Goal: Task Accomplishment & Management: Use online tool/utility

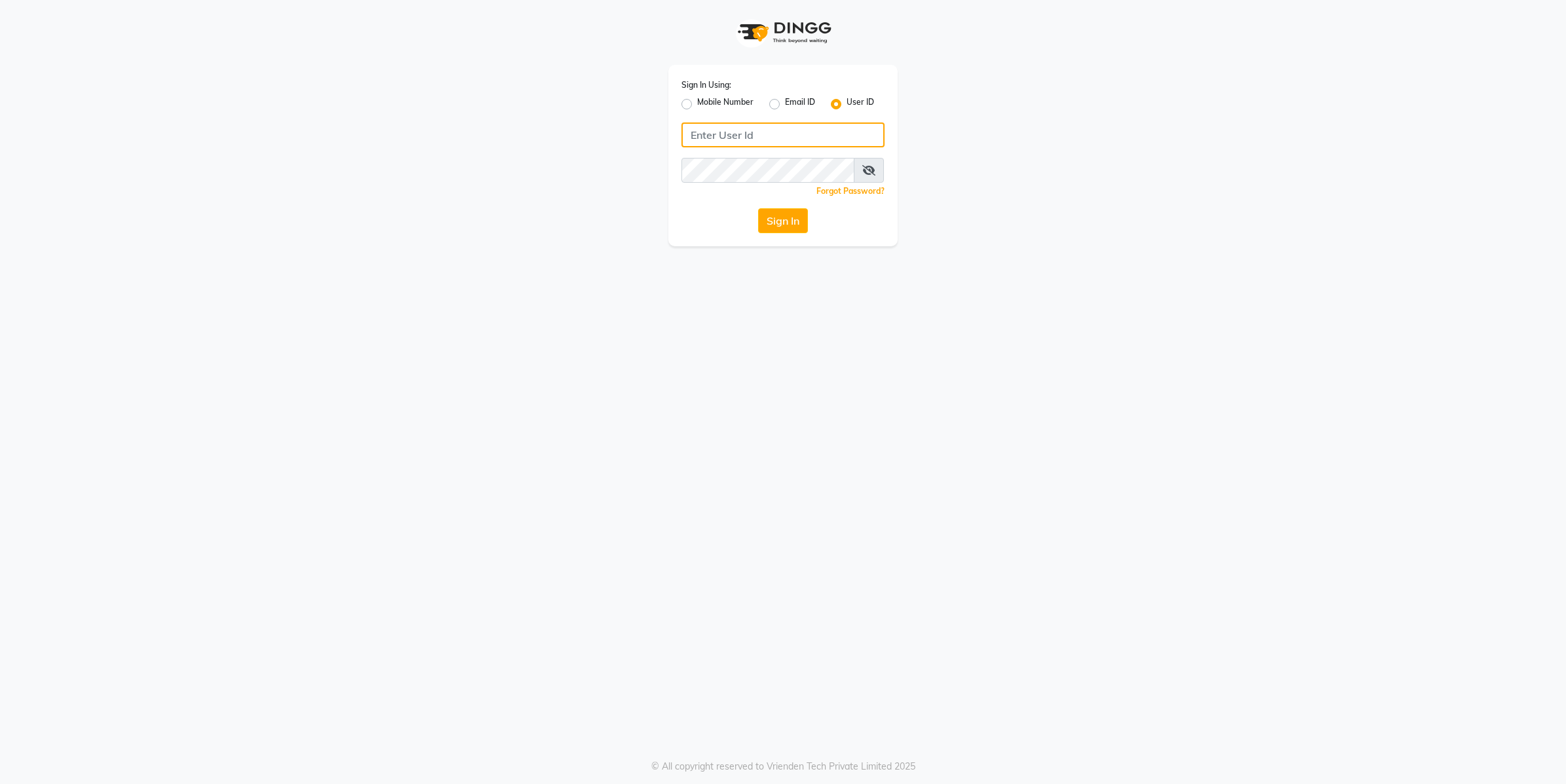
type input "e2555-01"
click at [755, 225] on div "Sign In" at bounding box center [783, 220] width 203 height 25
click at [771, 220] on button "Sign In" at bounding box center [783, 220] width 50 height 25
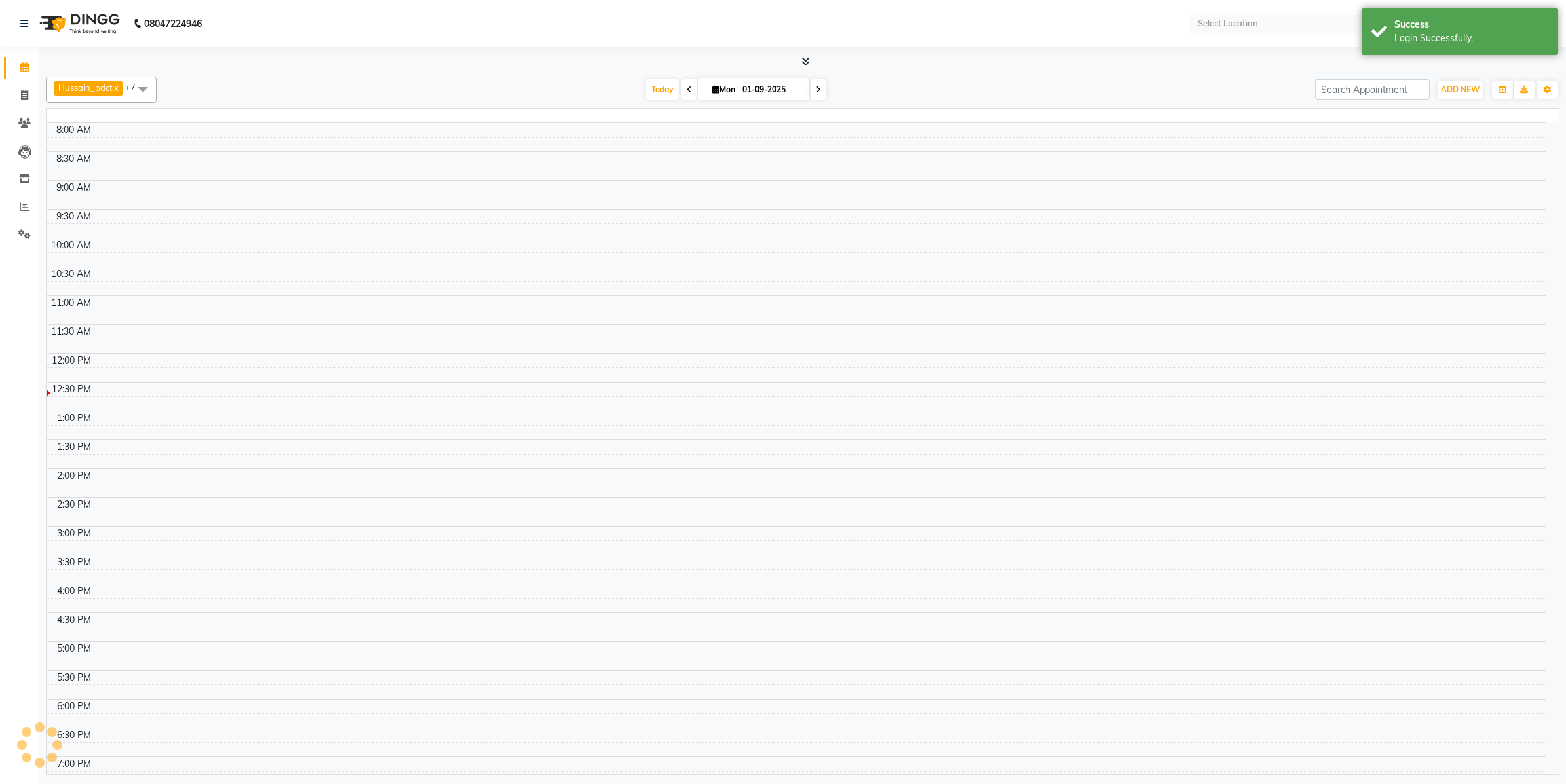
select select "en"
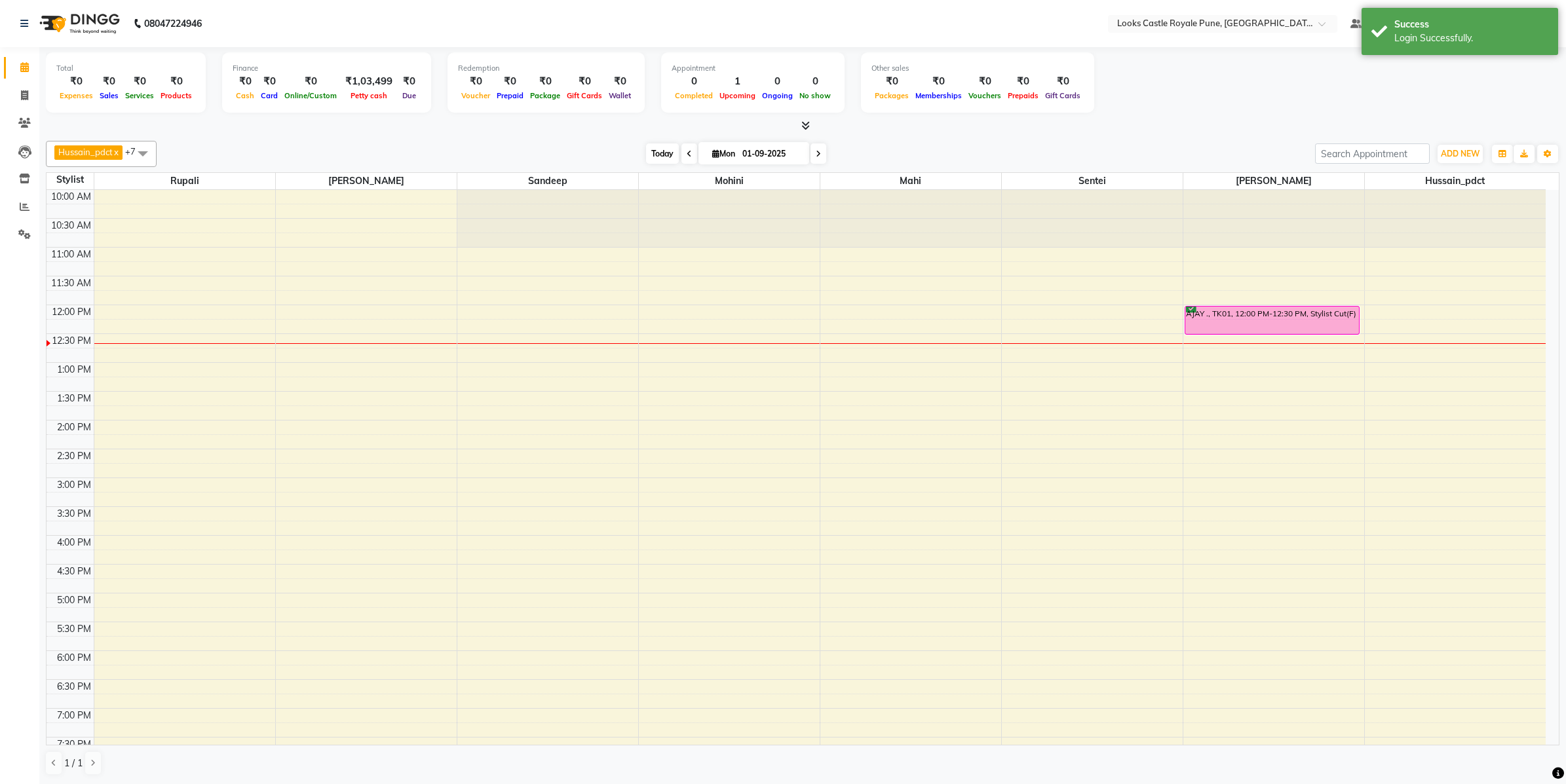
click at [660, 157] on span "Today" at bounding box center [662, 153] width 33 height 21
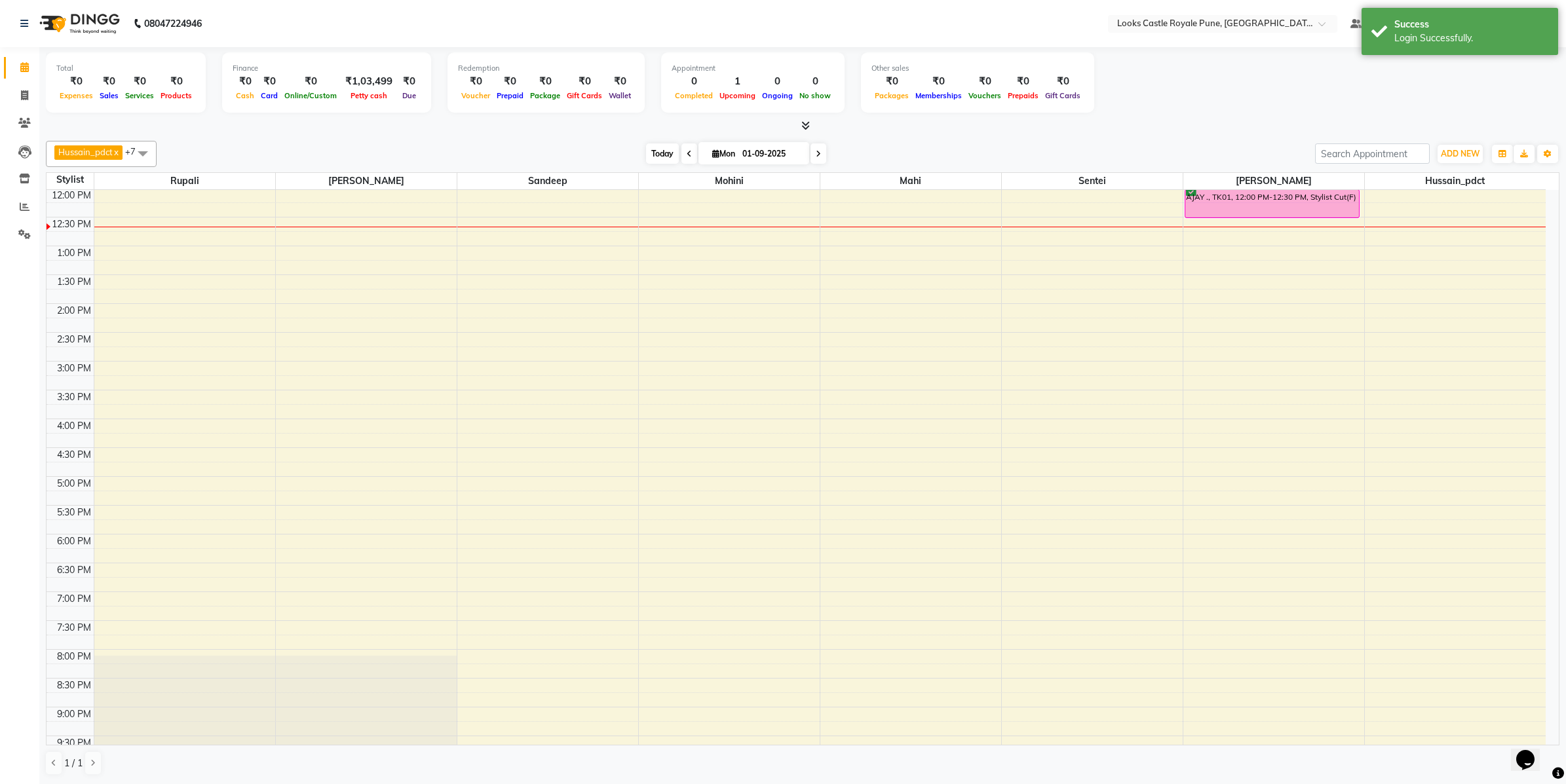
click at [656, 156] on span "Today" at bounding box center [662, 153] width 33 height 21
click at [23, 99] on icon at bounding box center [25, 95] width 8 height 10
select select "5915"
select select "service"
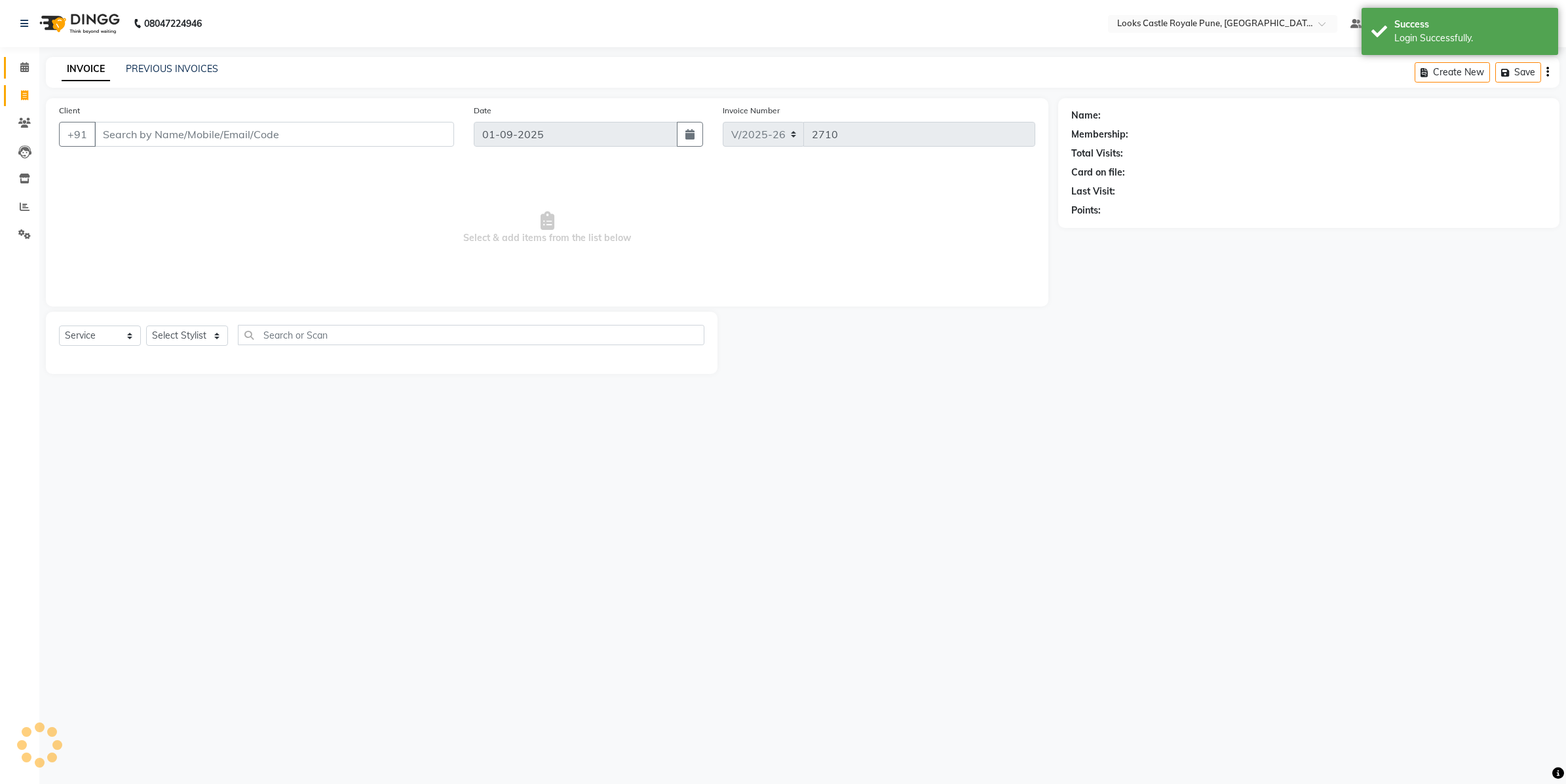
click at [36, 68] on li "Calendar" at bounding box center [19, 67] width 39 height 28
click at [14, 60] on span at bounding box center [24, 68] width 23 height 15
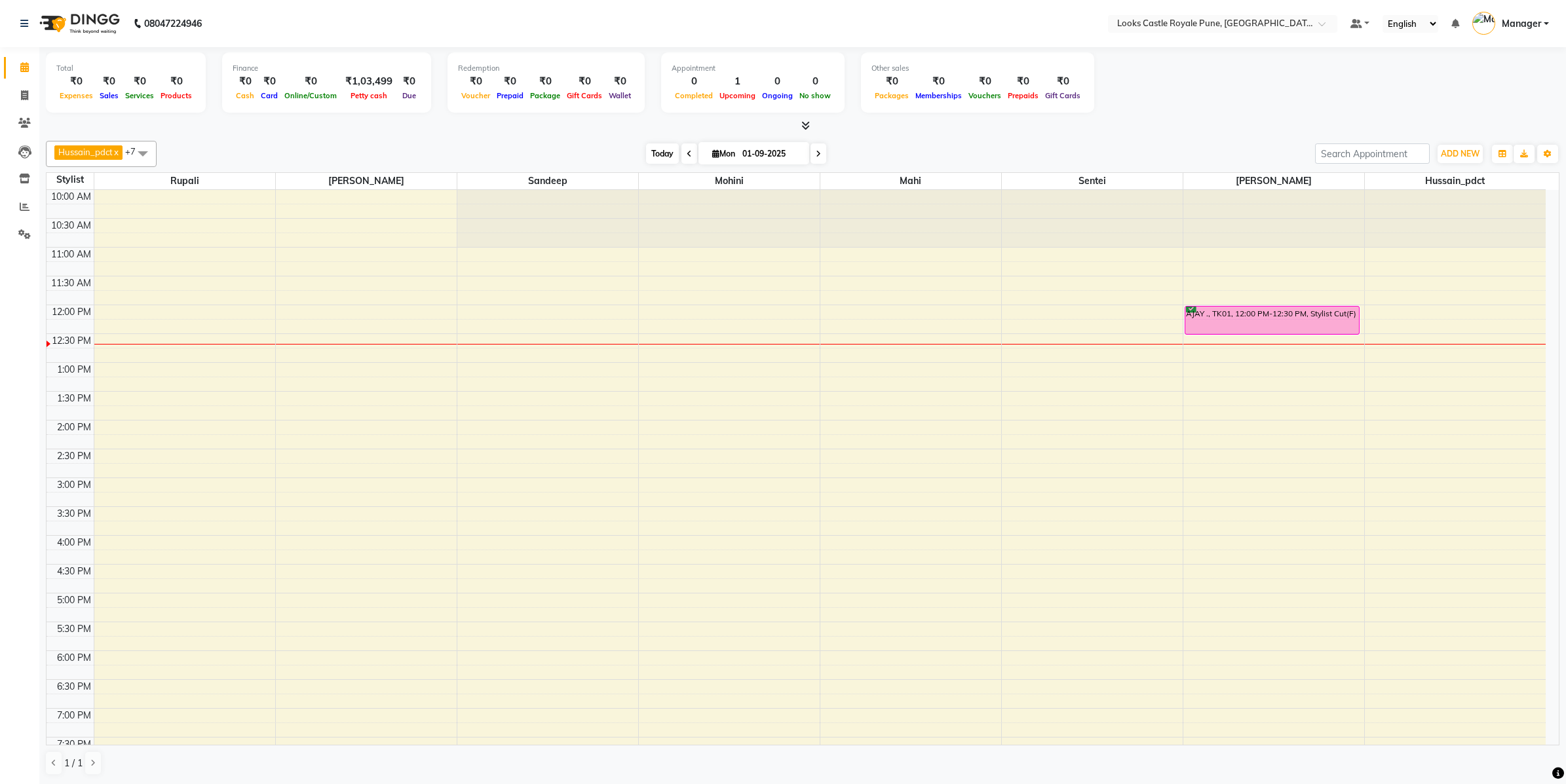
click at [656, 151] on span "Today" at bounding box center [662, 153] width 33 height 21
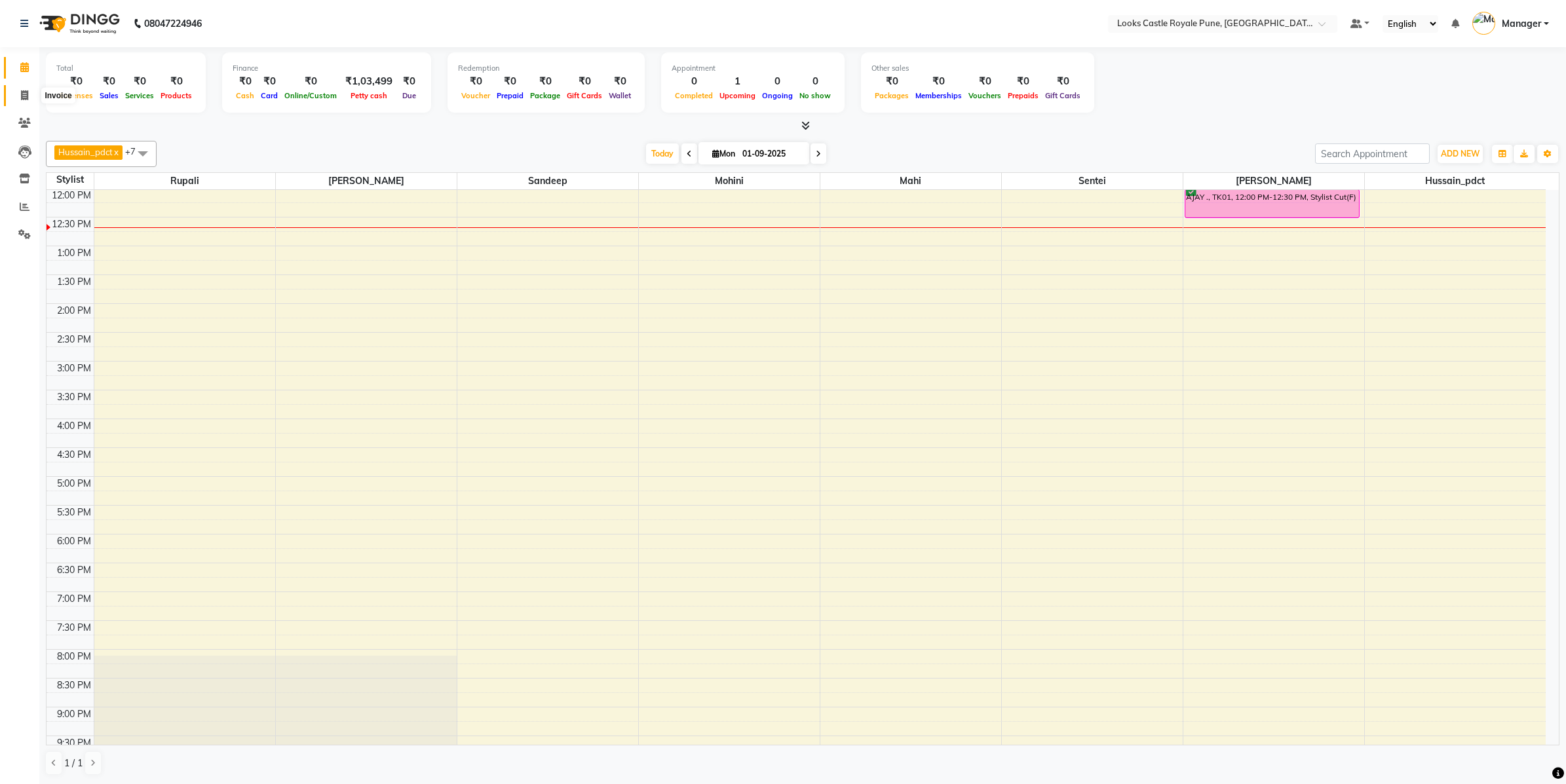
click at [16, 98] on span at bounding box center [24, 96] width 23 height 15
select select "5915"
select select "service"
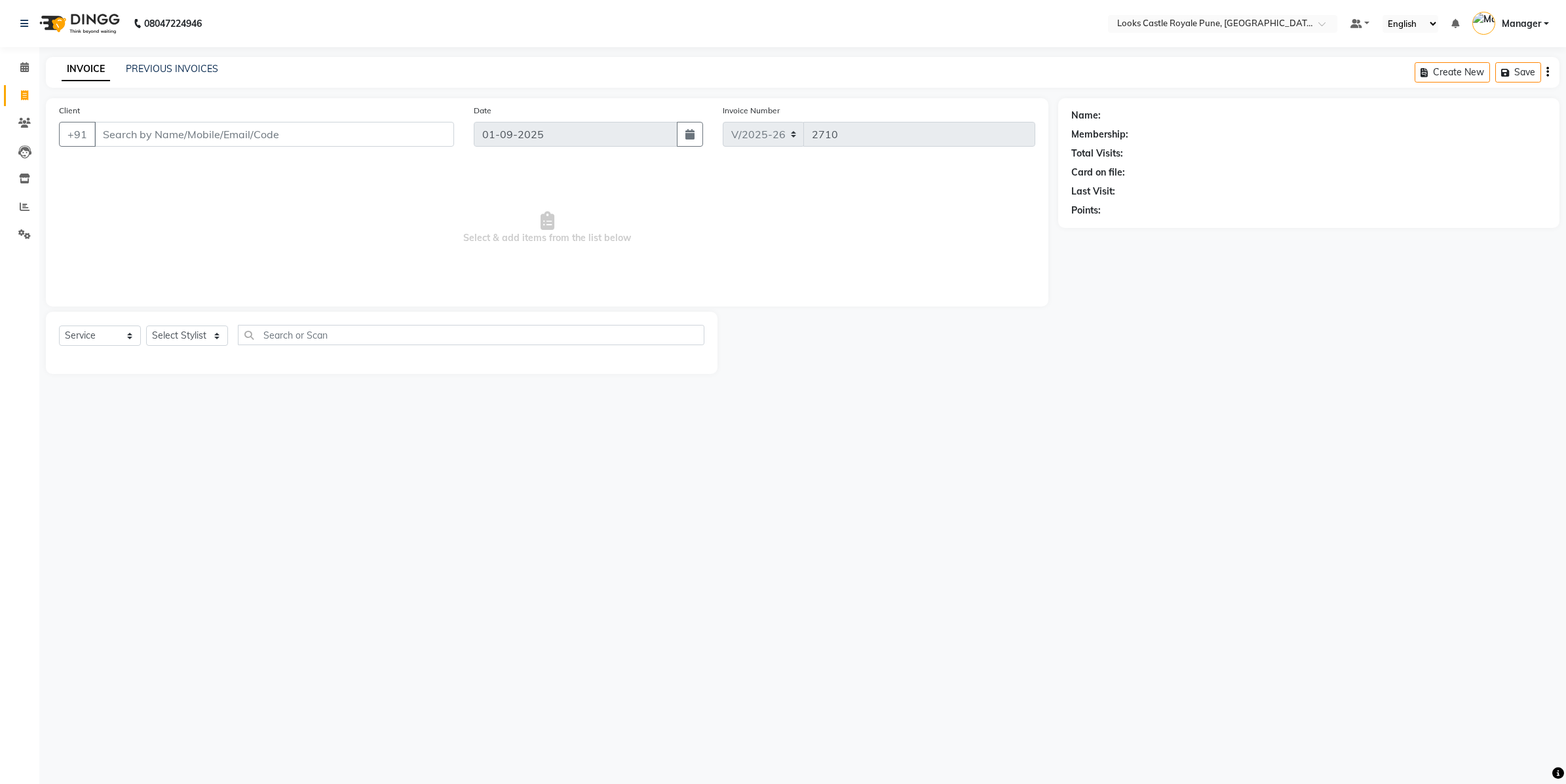
click at [18, 55] on li "Calendar" at bounding box center [19, 67] width 39 height 28
click at [20, 55] on li "Calendar" at bounding box center [19, 67] width 39 height 28
click at [15, 73] on span at bounding box center [24, 68] width 23 height 15
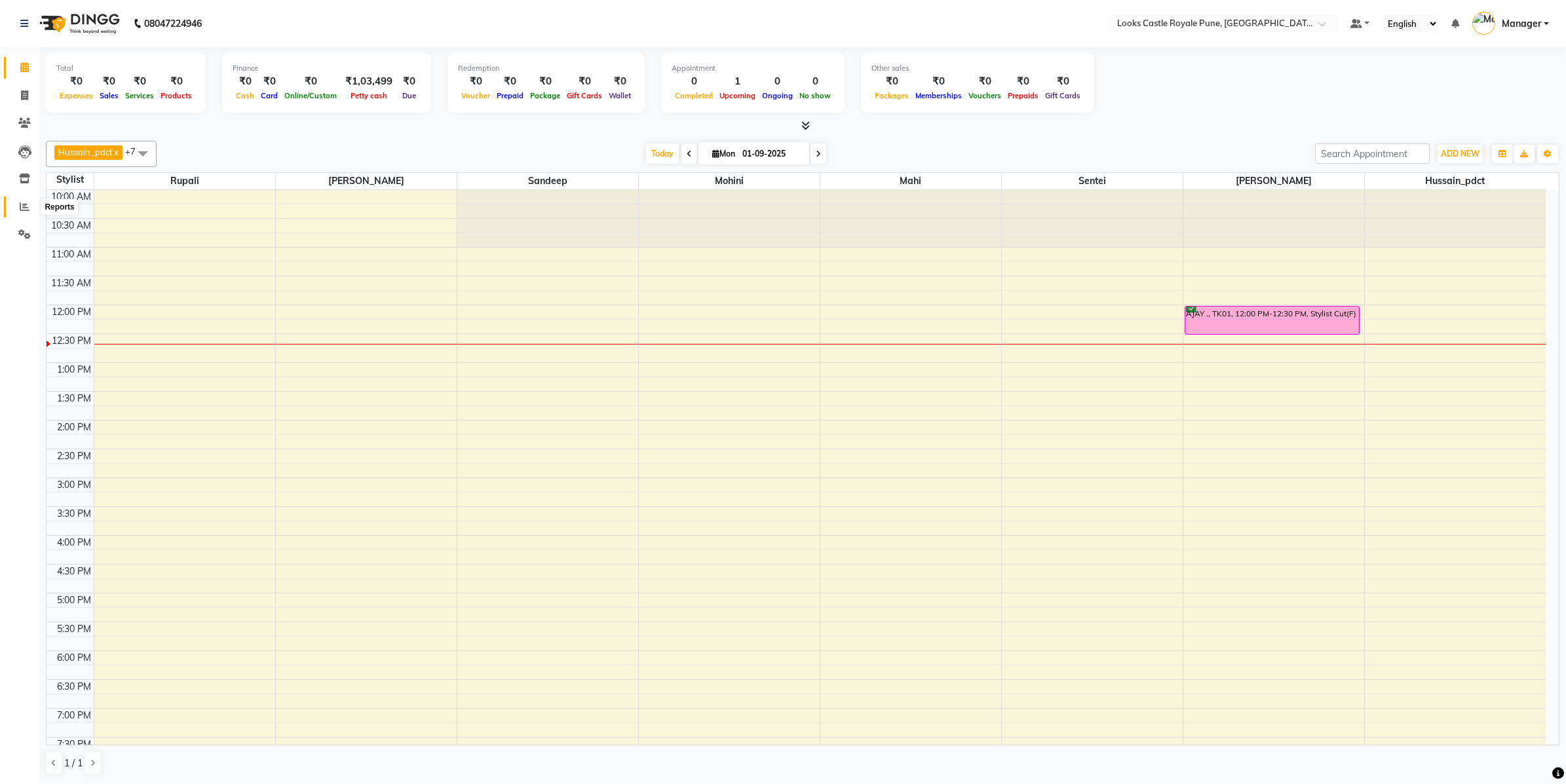
click at [16, 206] on span at bounding box center [24, 207] width 23 height 15
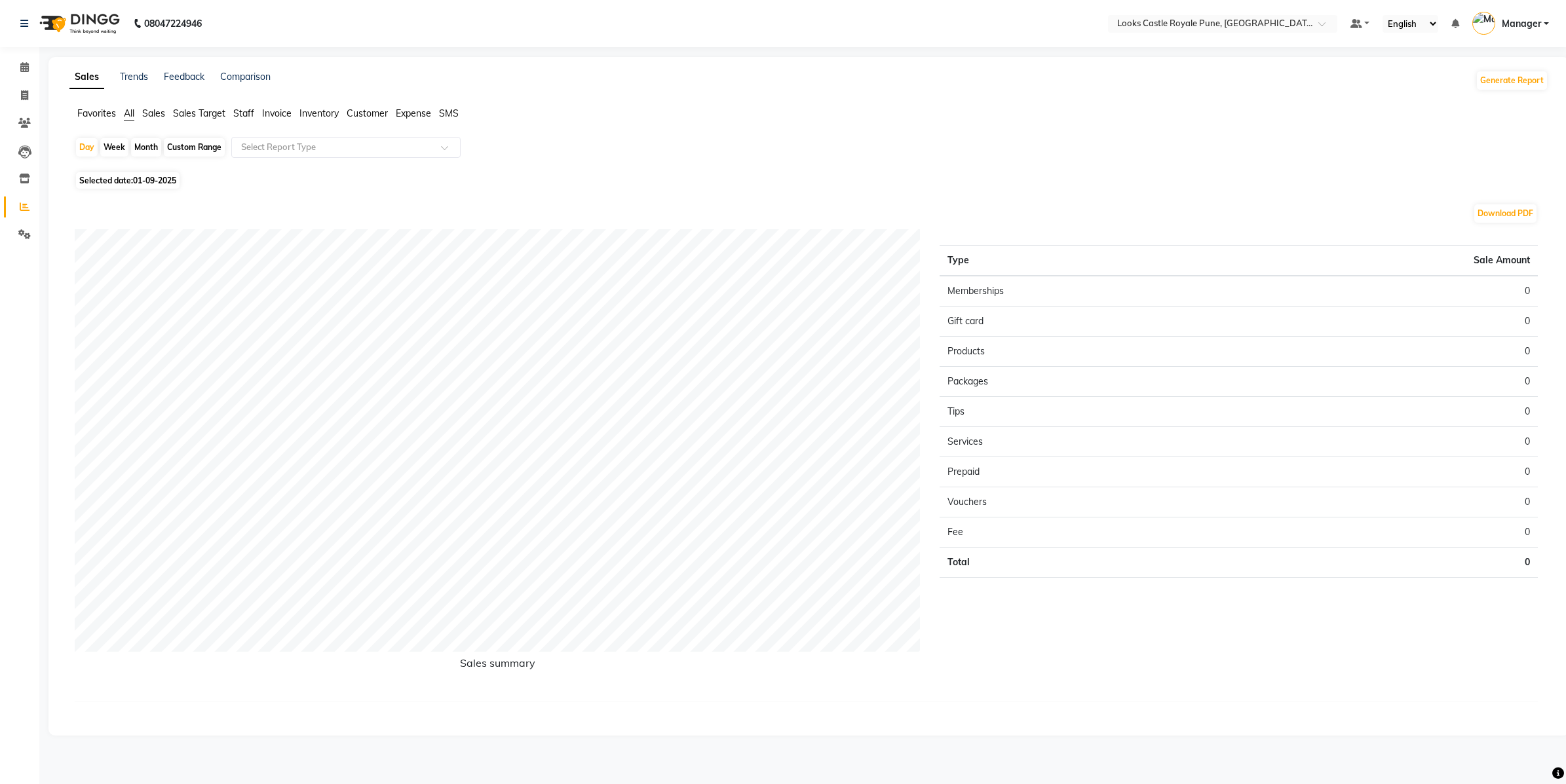
click at [162, 180] on span "01-09-2025" at bounding box center [154, 180] width 43 height 10
select select "9"
select select "2025"
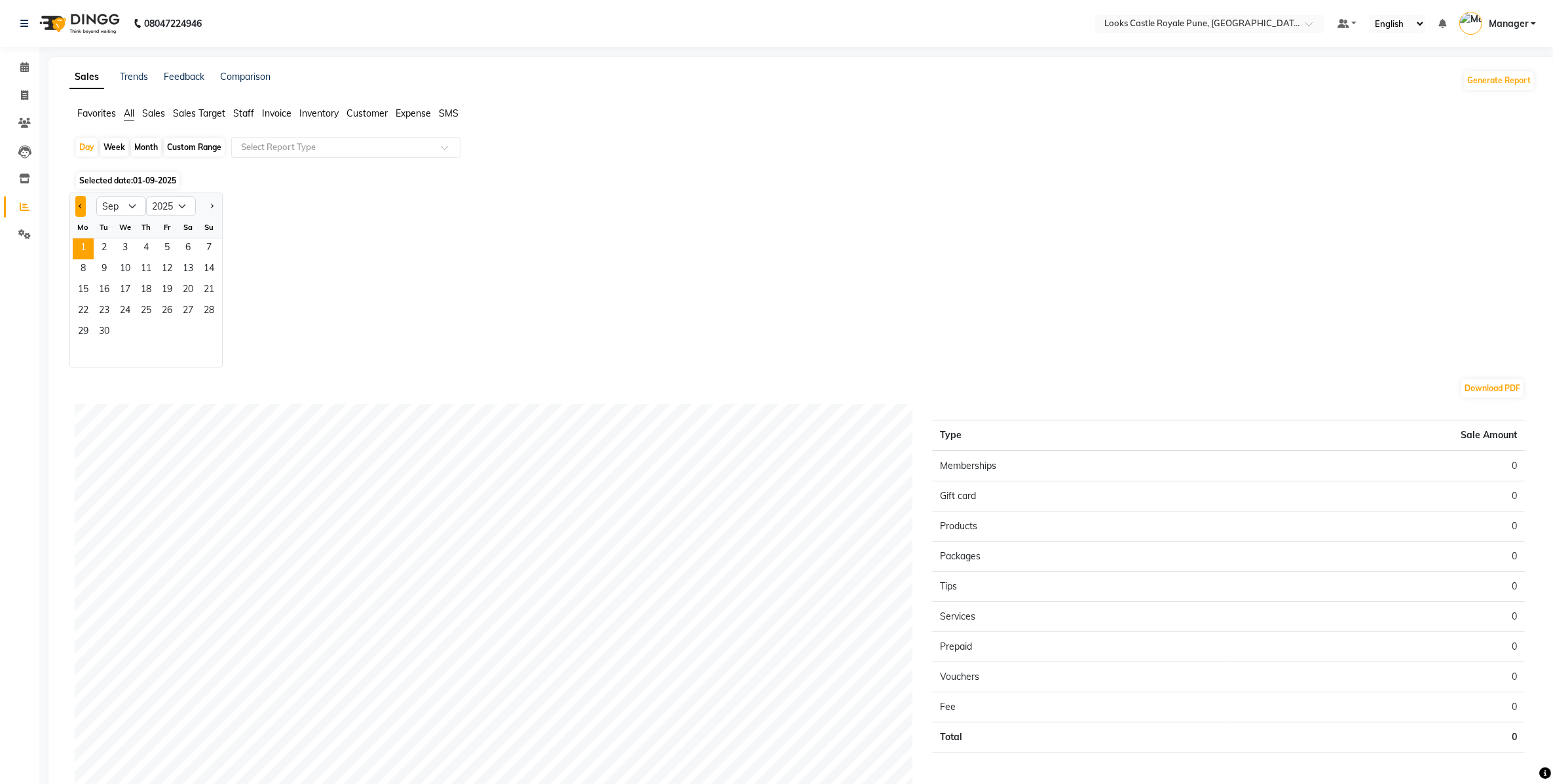
click at [84, 208] on button "Previous month" at bounding box center [80, 206] width 10 height 21
select select "8"
click at [206, 329] on span "31" at bounding box center [209, 333] width 21 height 21
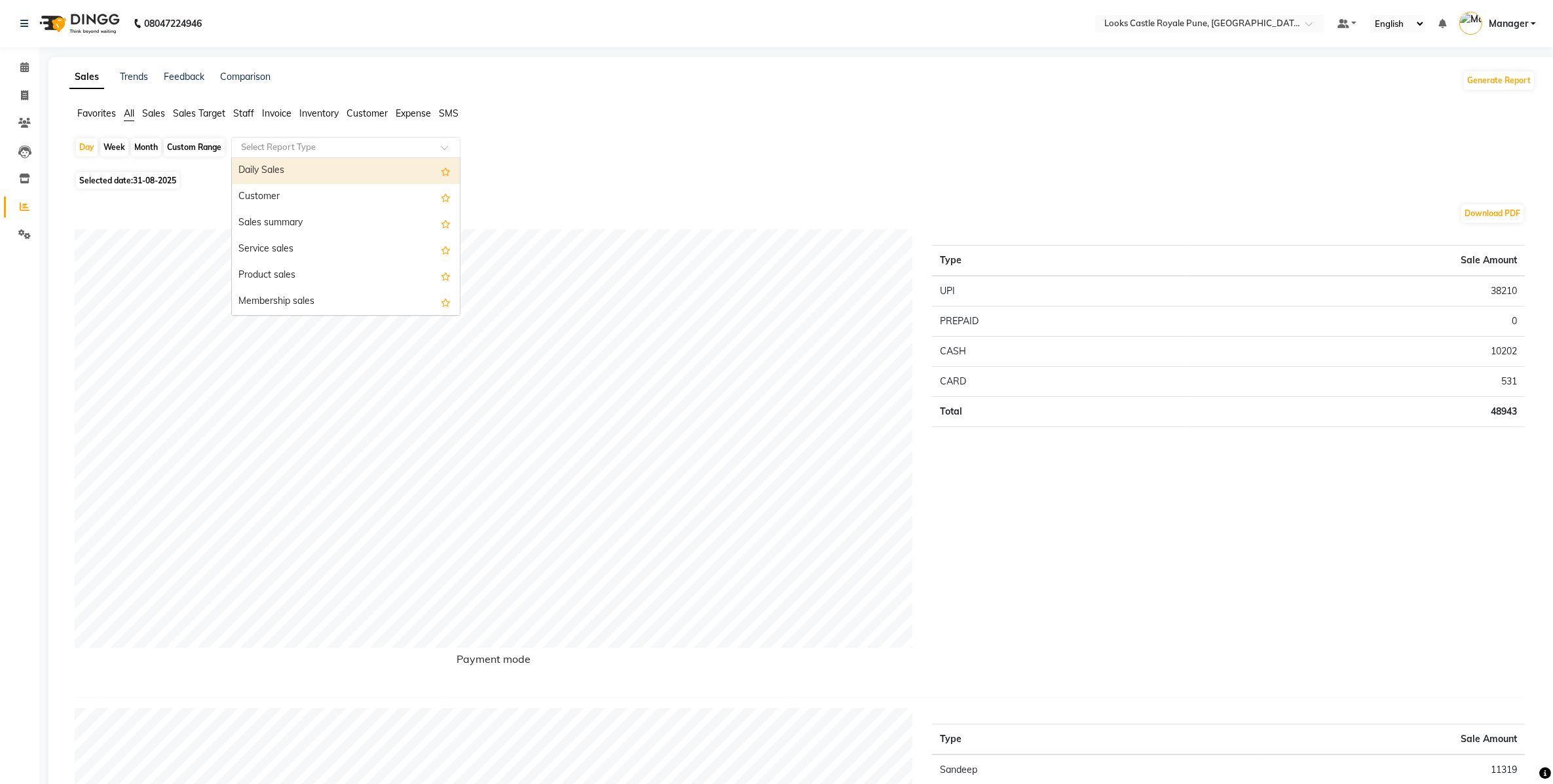
click at [305, 148] on input "text" at bounding box center [332, 147] width 188 height 13
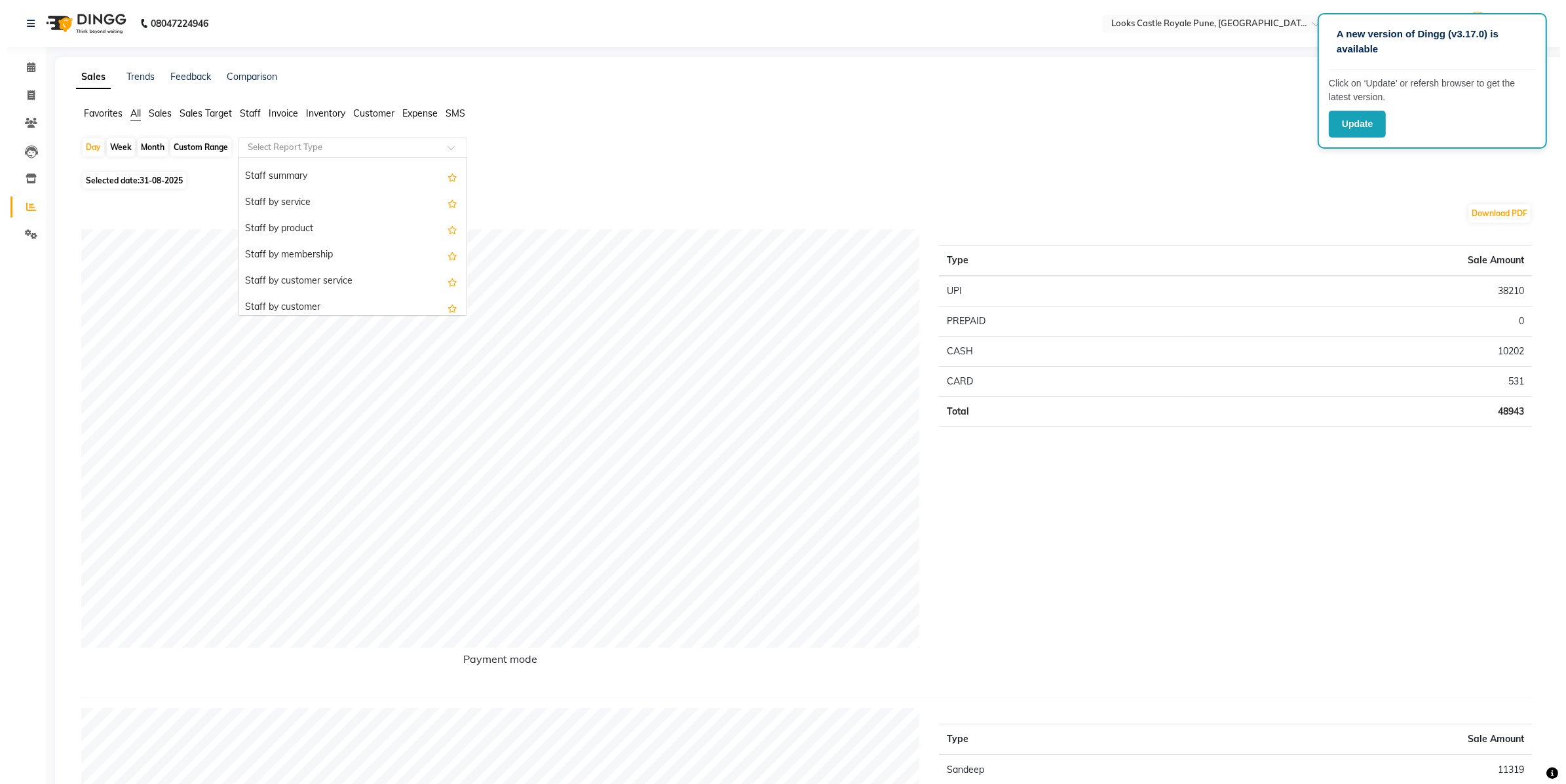
scroll to position [236, 0]
click at [359, 208] on div "Staff by service" at bounding box center [346, 197] width 228 height 26
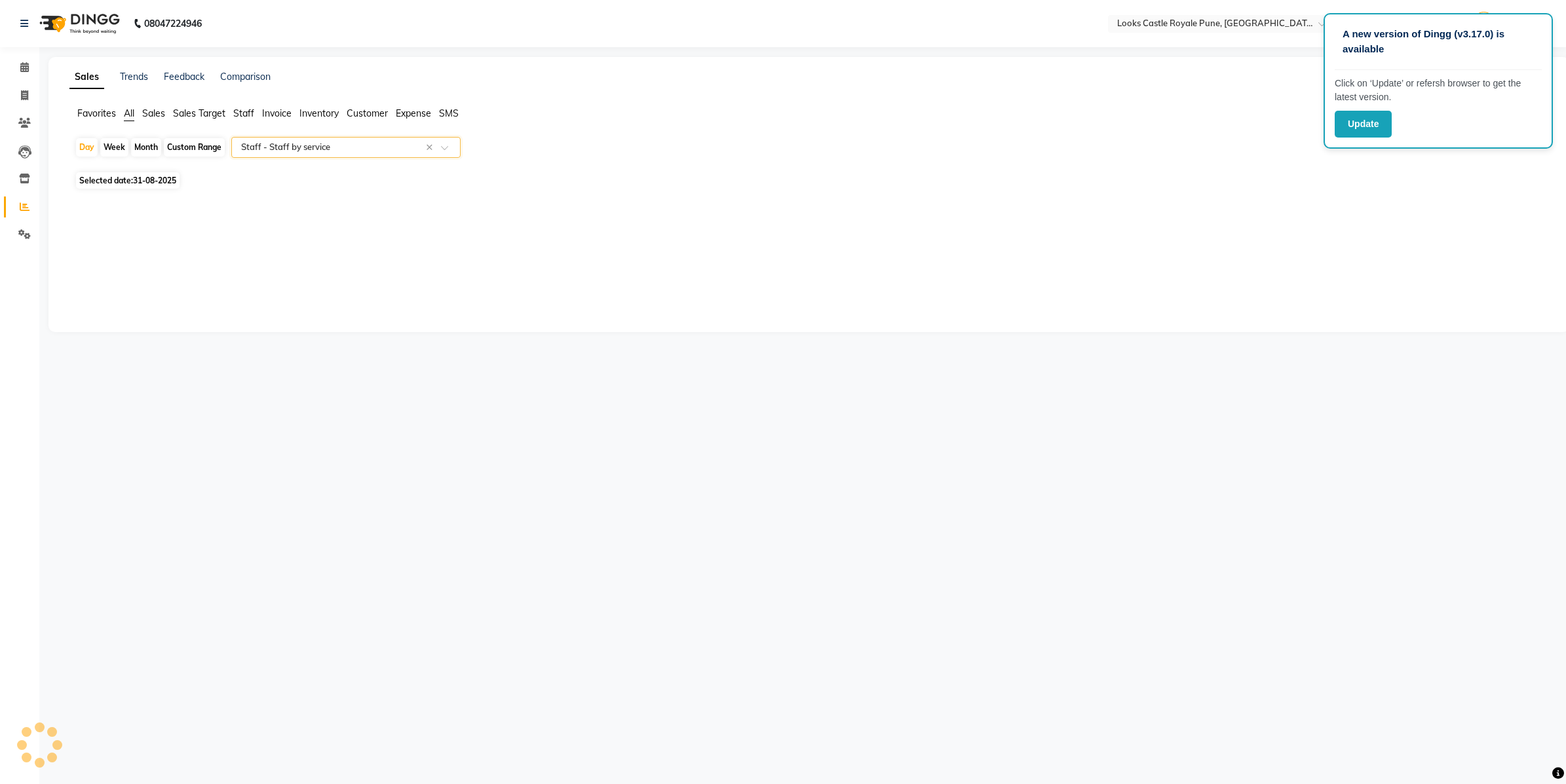
select select "full_report"
select select "csv"
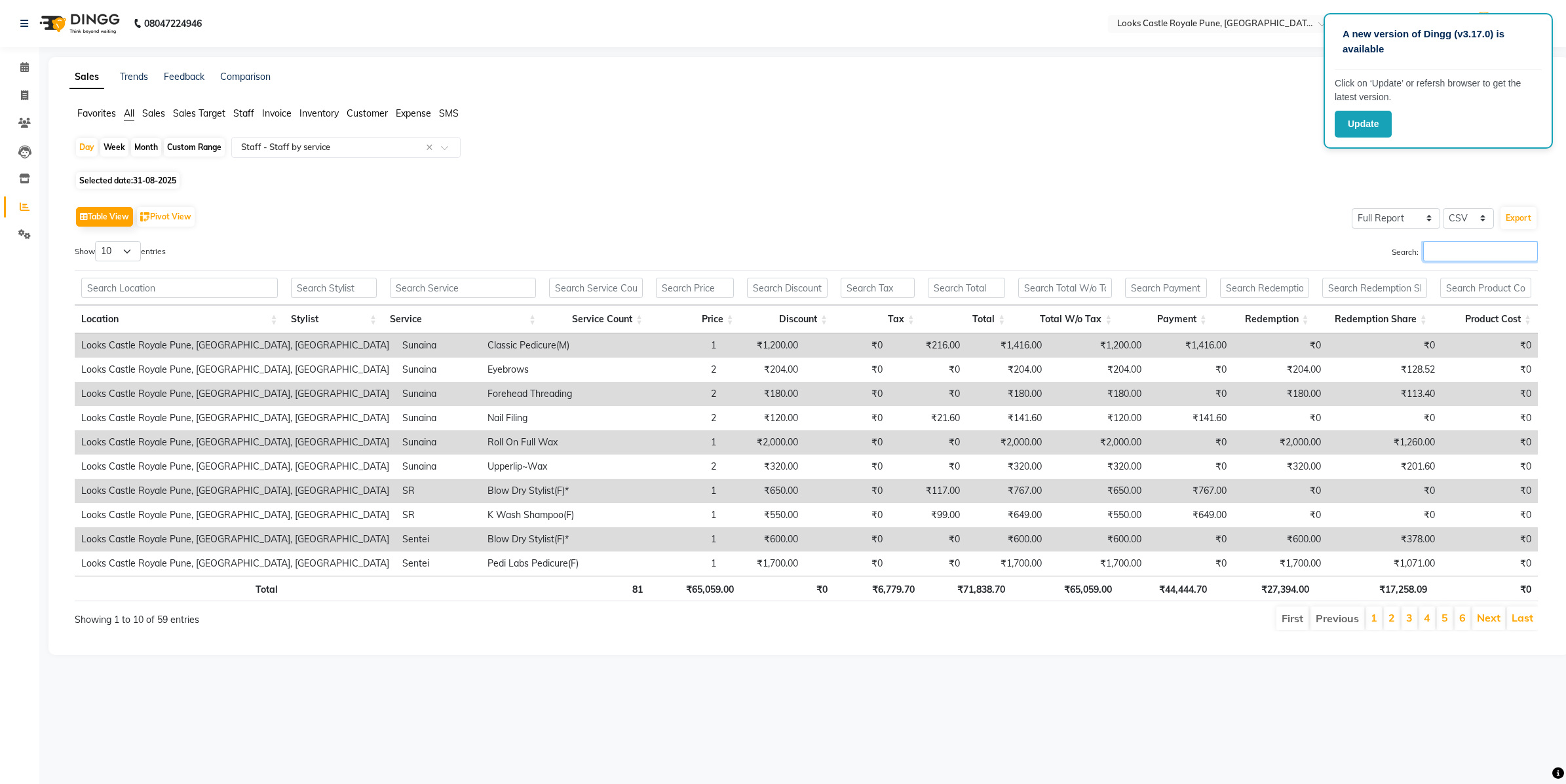
click at [1438, 249] on input "Search:" at bounding box center [1480, 251] width 114 height 21
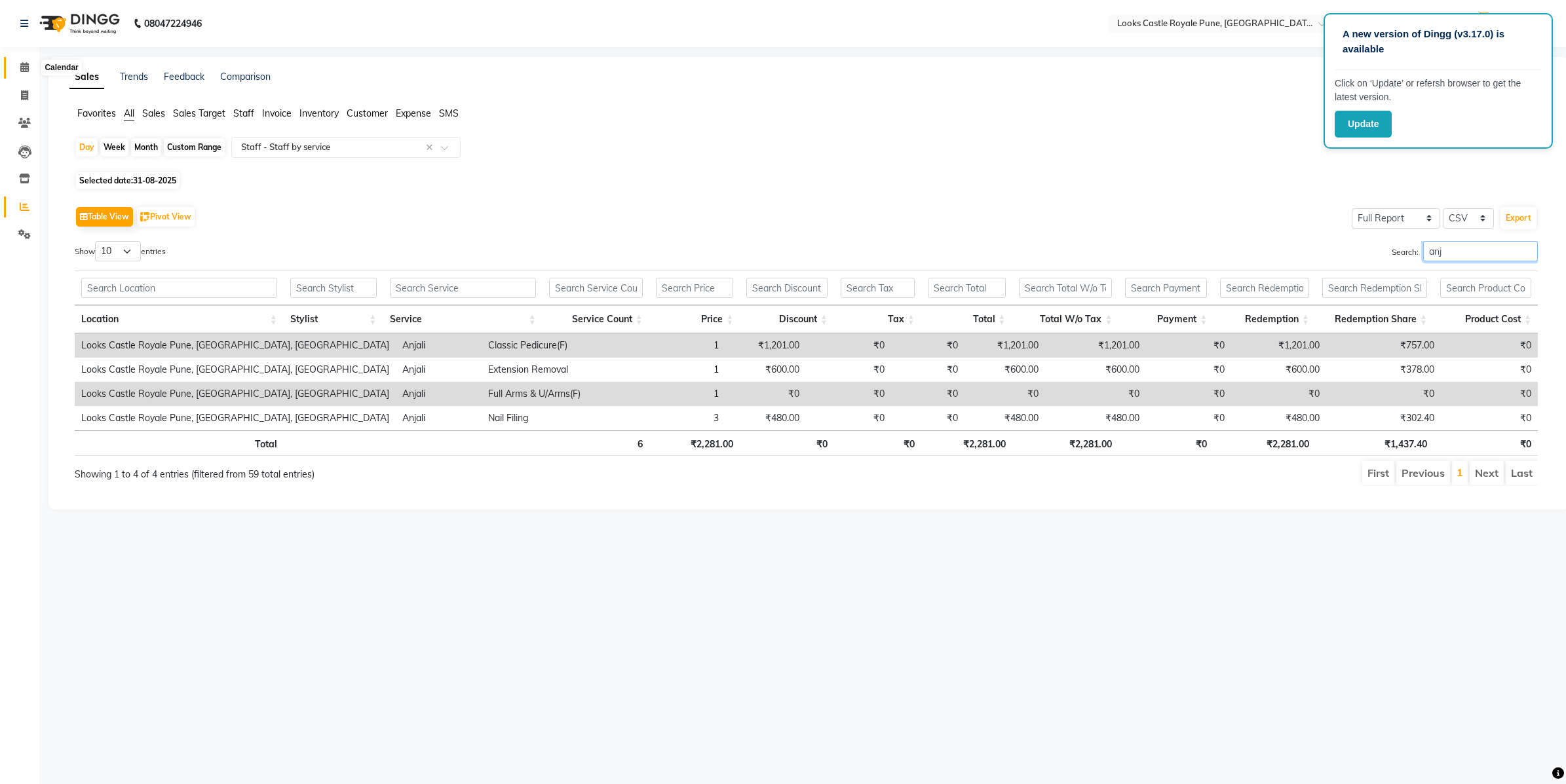
type input "anj"
click at [18, 66] on span at bounding box center [24, 68] width 23 height 15
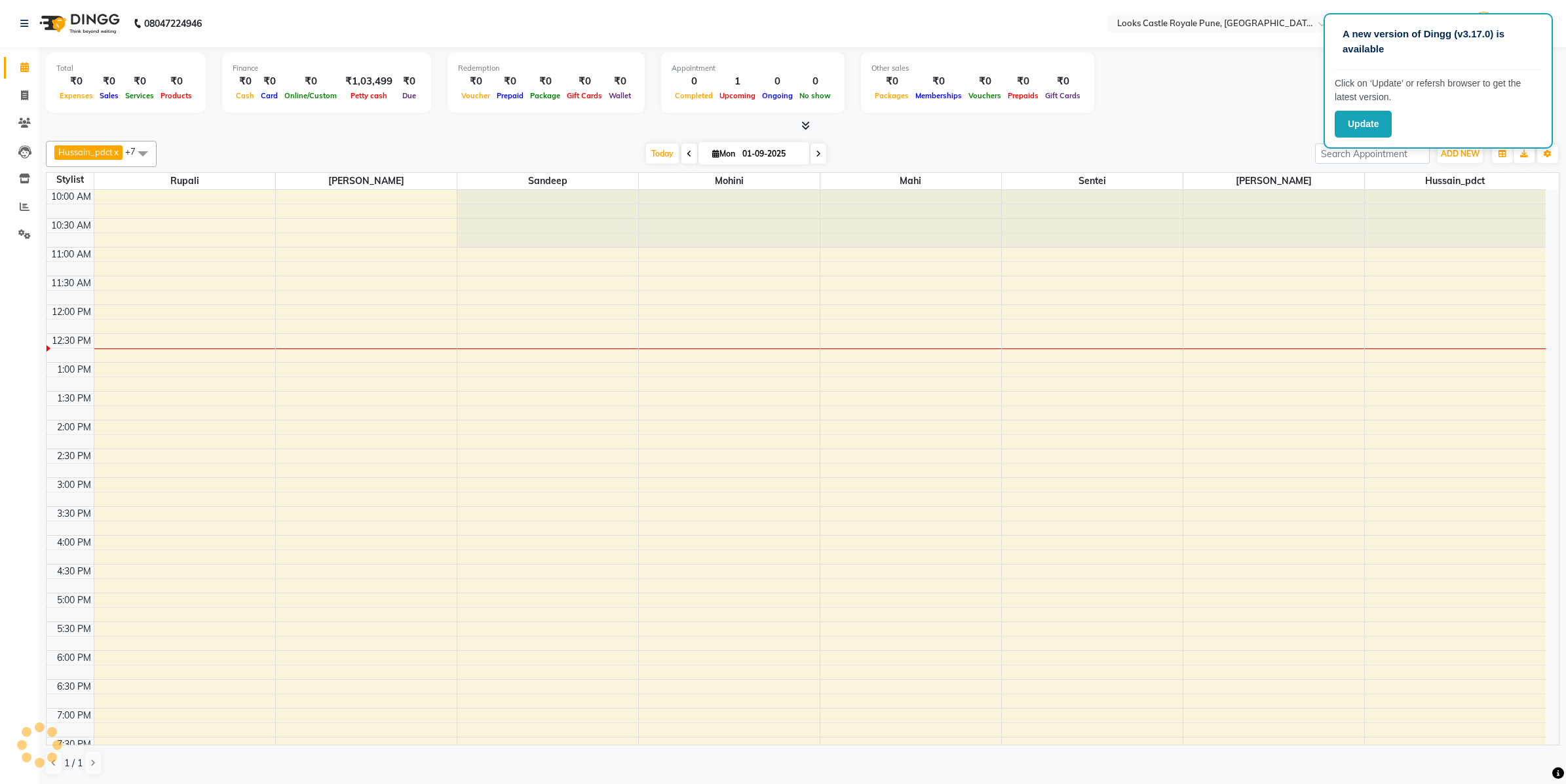
scroll to position [116, 0]
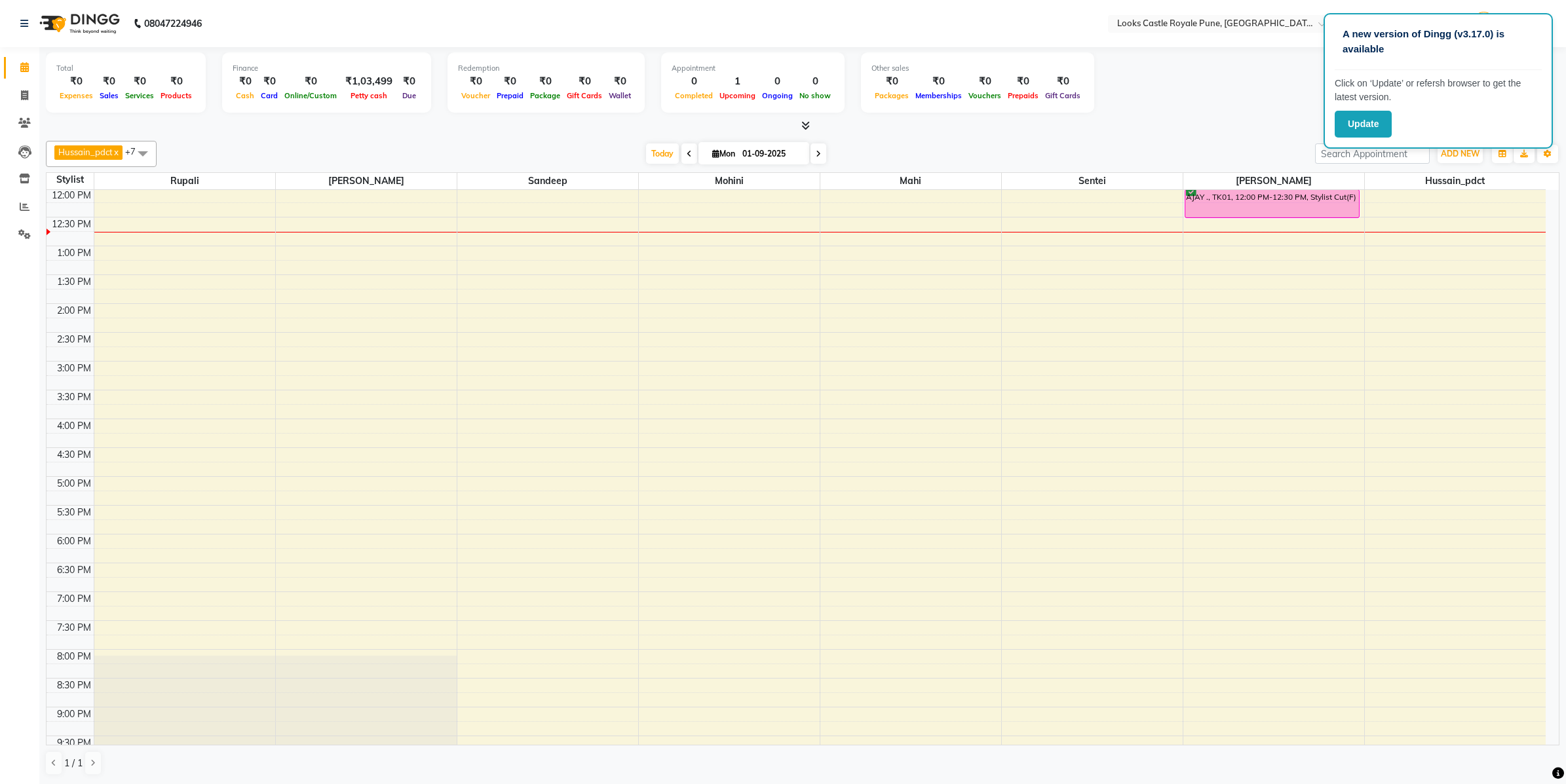
drag, startPoint x: 663, startPoint y: 151, endPoint x: 667, endPoint y: 140, distance: 11.7
click at [663, 148] on span "Today" at bounding box center [662, 153] width 33 height 21
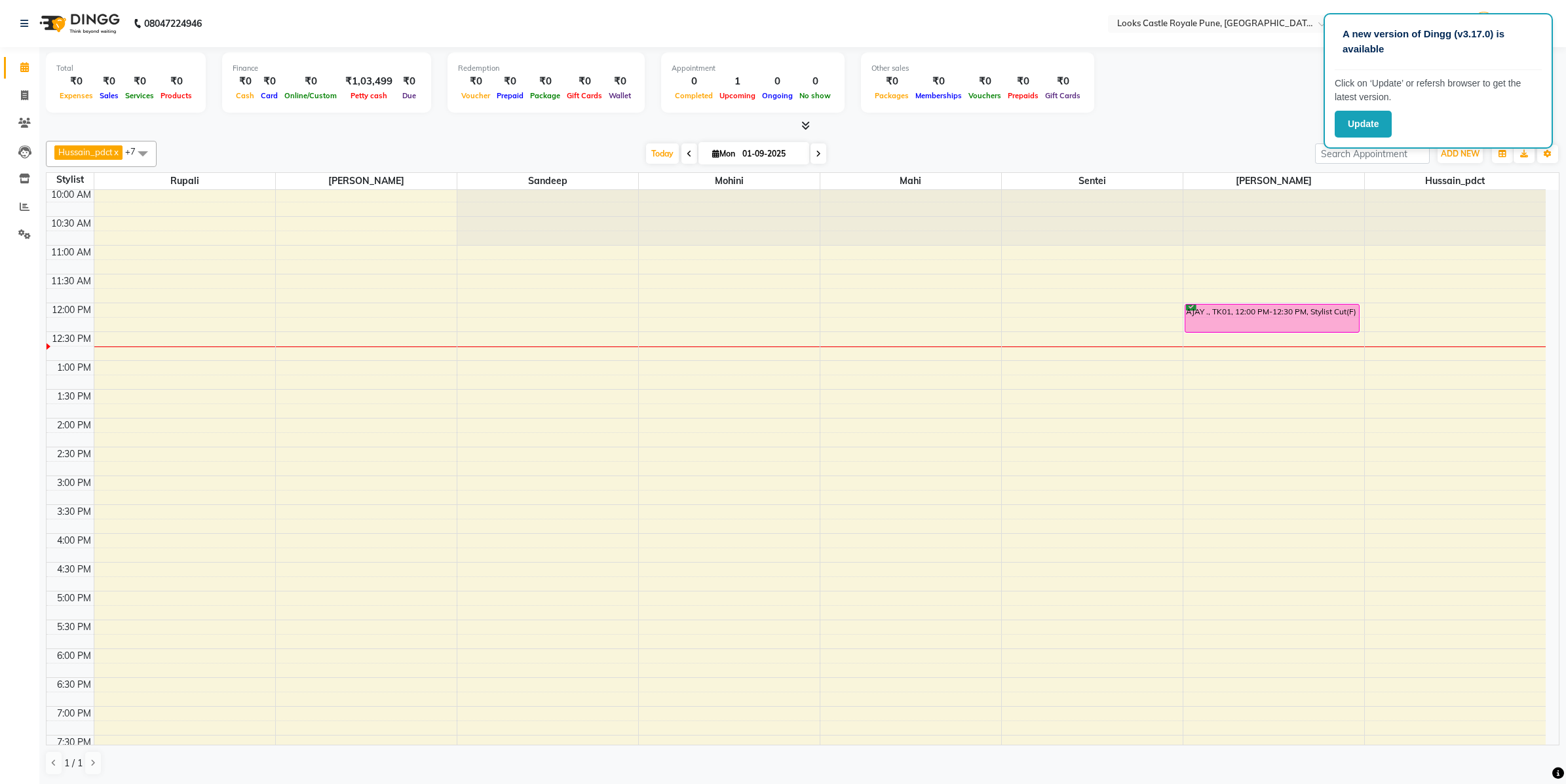
scroll to position [0, 0]
